Goal: Check status: Check status

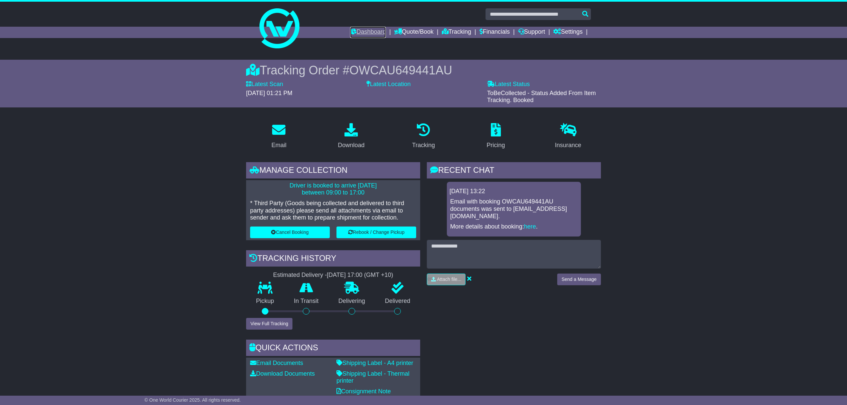
click at [369, 30] on link "Dashboard" at bounding box center [368, 32] width 36 height 11
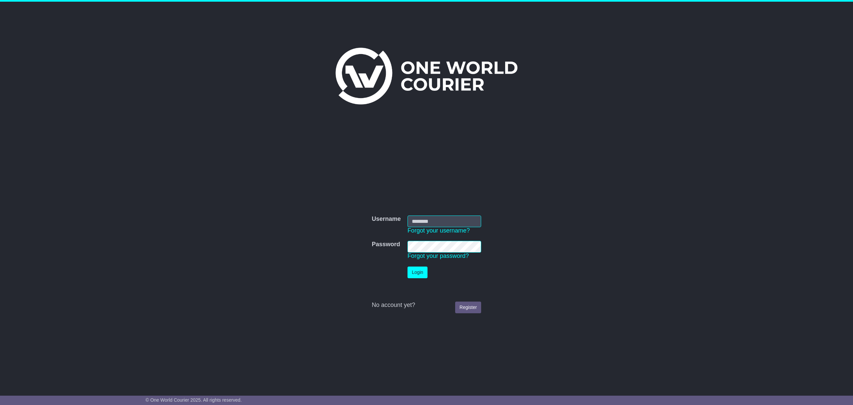
type input "**********"
click at [414, 272] on button "Login" at bounding box center [418, 272] width 20 height 12
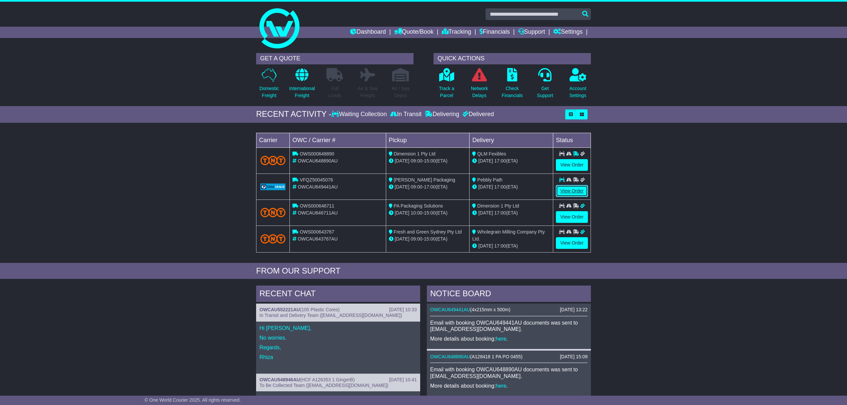
click at [571, 192] on link "View Order" at bounding box center [572, 191] width 32 height 12
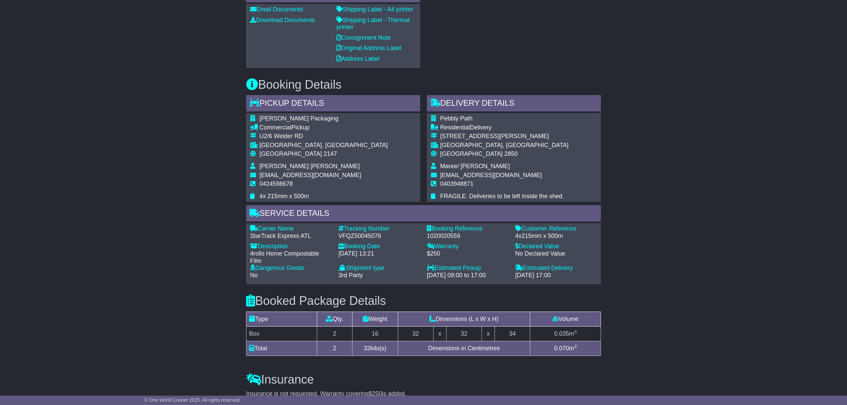
scroll to position [355, 0]
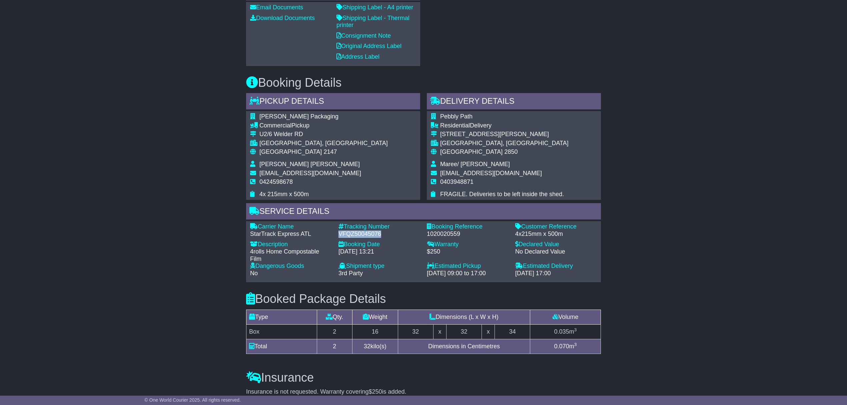
drag, startPoint x: 339, startPoint y: 233, endPoint x: 382, endPoint y: 234, distance: 43.0
click at [382, 234] on div "VFQZ50045076" at bounding box center [379, 233] width 82 height 7
copy div "VFQZ50045076"
click at [627, 179] on div "Email Download Tracking Pricing Insurance" at bounding box center [423, 156] width 847 height 789
drag, startPoint x: 338, startPoint y: 231, endPoint x: 381, endPoint y: 233, distance: 42.8
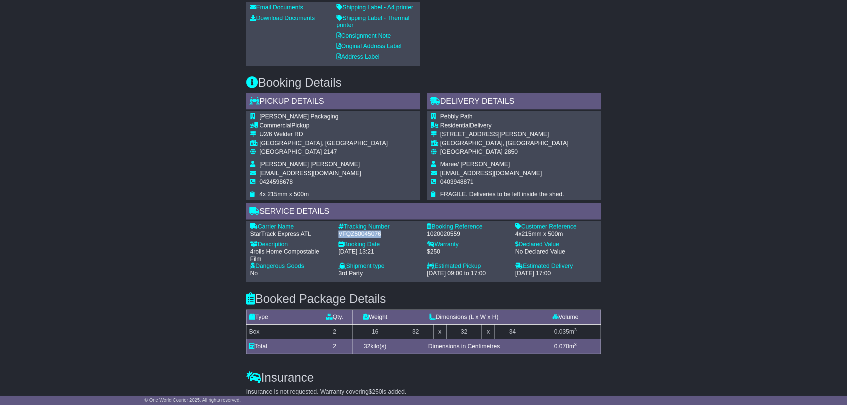
click at [381, 233] on div "VFQZ50045076" at bounding box center [379, 233] width 82 height 7
copy div "VFQZ50045076"
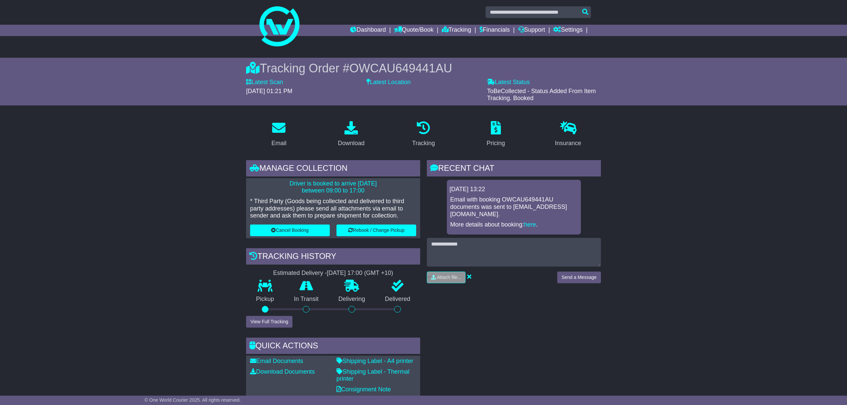
scroll to position [0, 0]
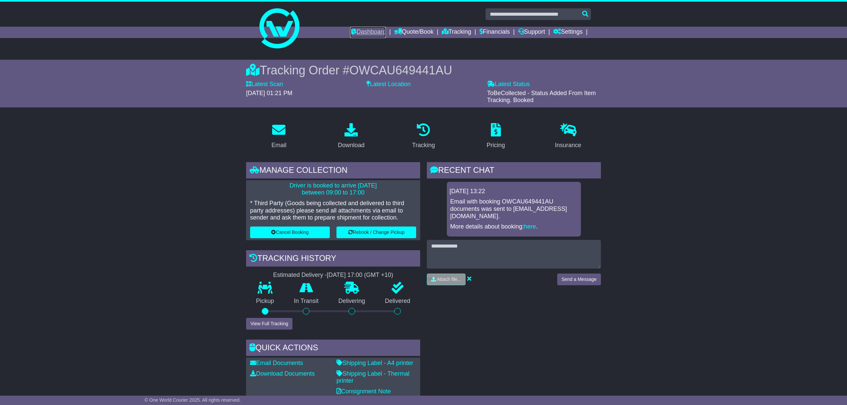
click at [366, 33] on link "Dashboard" at bounding box center [368, 32] width 36 height 11
